Goal: Browse casually: Explore the website without a specific task or goal

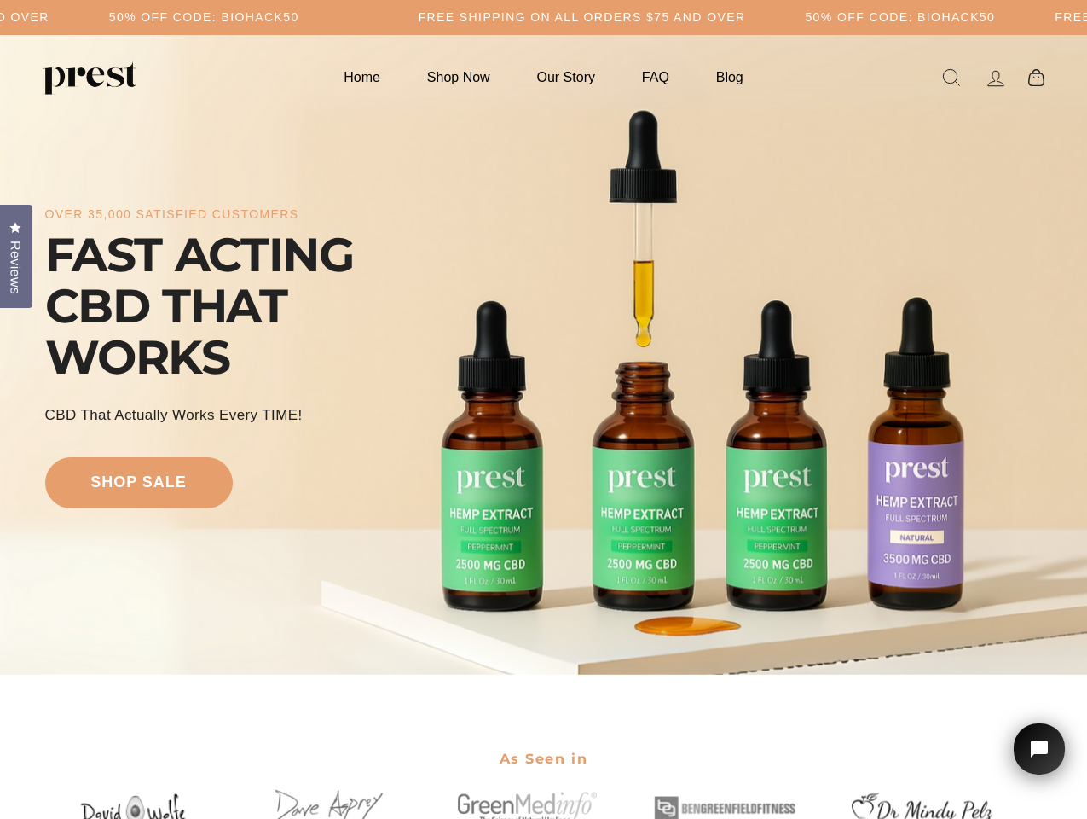
click at [543, 409] on div "over 35,000 satisfied customers FAST ACTING CBD THAT WORKS CBD That Actually Wo…" at bounding box center [544, 354] width 998 height 503
click at [543, 355] on div "over 35,000 satisfied customers FAST ACTING CBD THAT WORKS CBD That Actually Wo…" at bounding box center [544, 354] width 998 height 503
click at [16, 254] on span "Reviews" at bounding box center [15, 268] width 22 height 54
click at [1040, 749] on icon "Open chat widget" at bounding box center [1049, 749] width 26 height 26
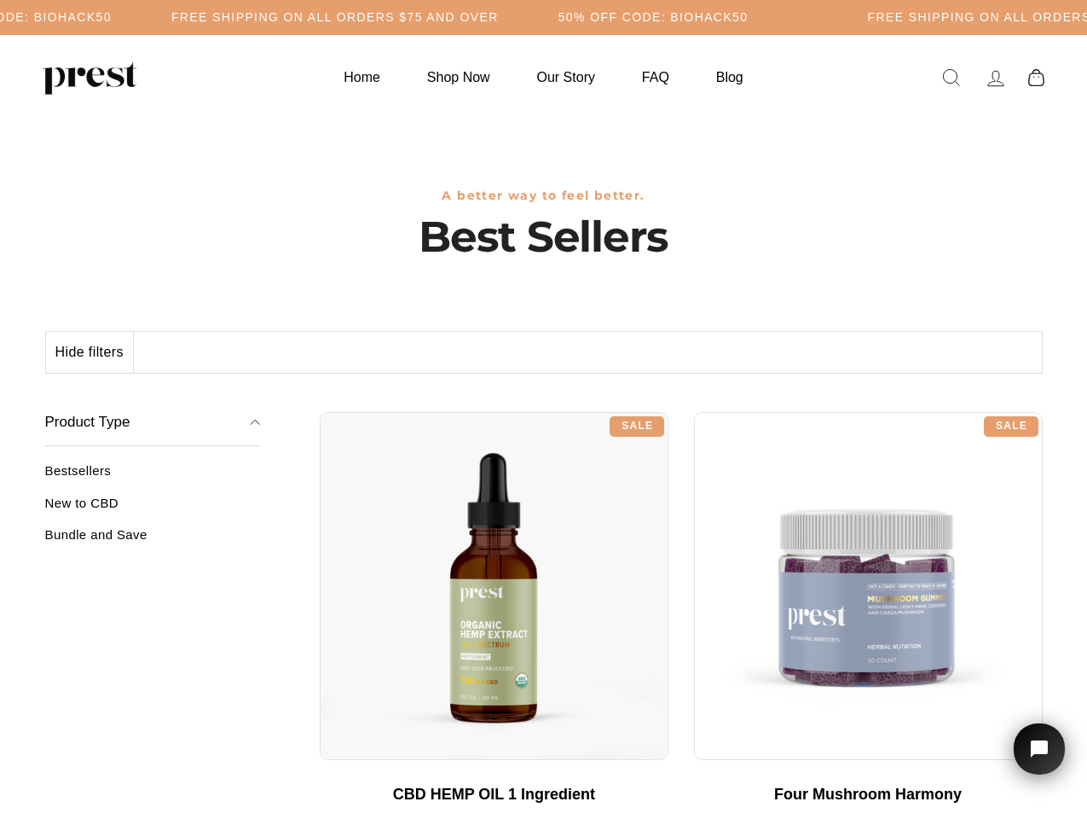
click at [543, 409] on div "**********" at bounding box center [681, 405] width 723 height 13
click at [499, 17] on h5 "Free Shipping on all orders $75 and over" at bounding box center [335, 17] width 328 height 14
click at [90, 352] on button "Hide filters" at bounding box center [90, 352] width 88 height 41
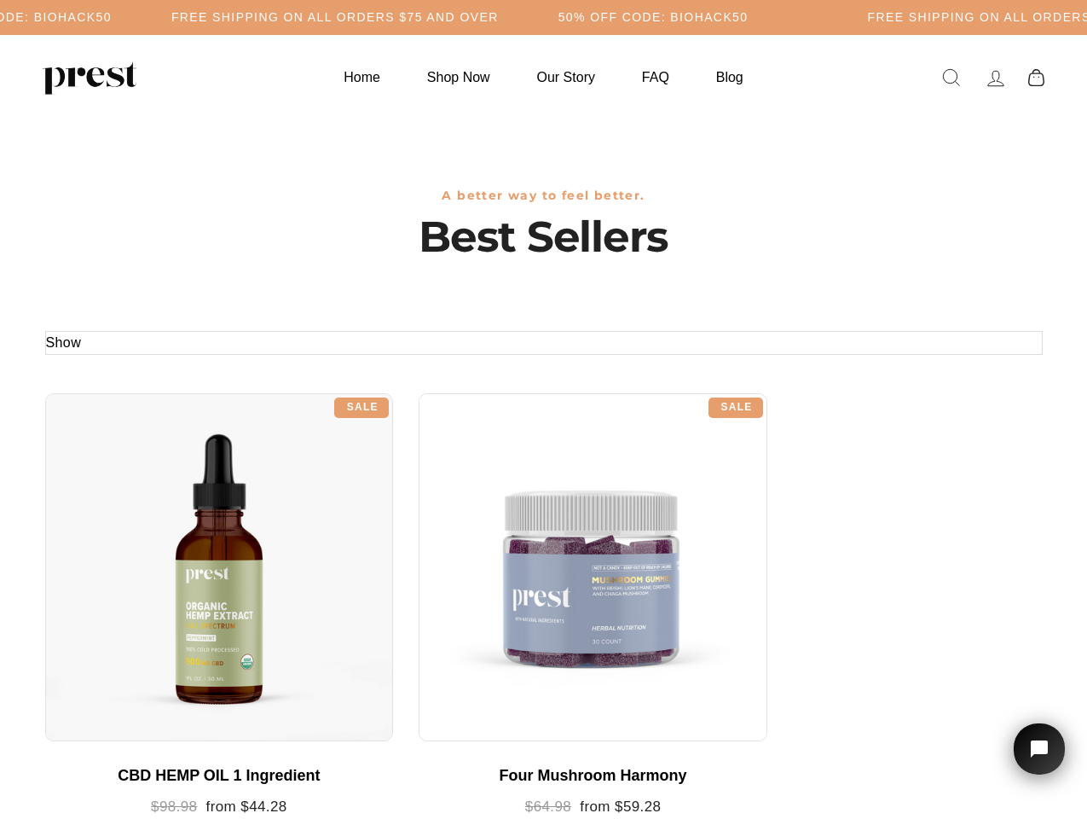
click at [153, 509] on div at bounding box center [219, 567] width 349 height 349
click at [153, 541] on div at bounding box center [219, 567] width 349 height 349
click at [1040, 749] on icon "Open chat widget" at bounding box center [1049, 749] width 26 height 26
